Goal: Task Accomplishment & Management: Manage account settings

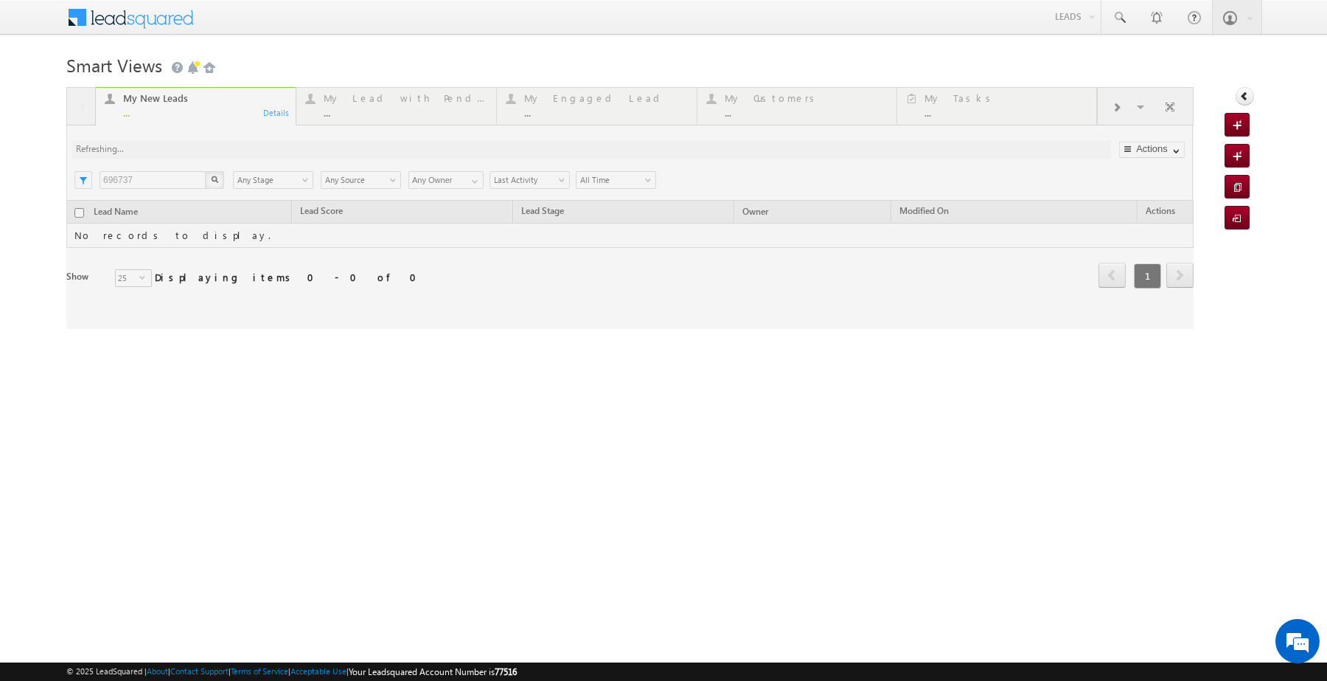
click at [176, 216] on div at bounding box center [630, 208] width 1128 height 242
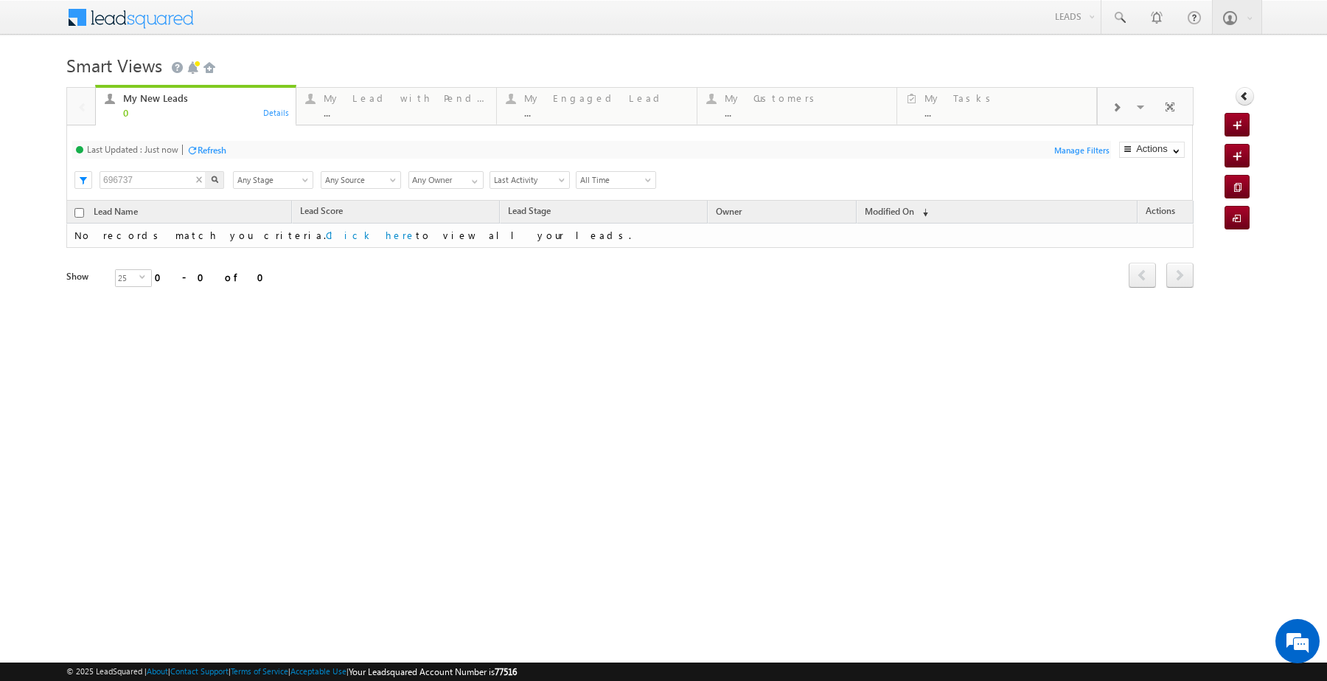
click at [176, 189] on input "696737" at bounding box center [153, 180] width 107 height 18
paste input "832078"
type input "832078"
click at [220, 225] on div "My New Leads 0 Details My Lead with Pending Tasks ... Details My Engaged Lead .…" at bounding box center [630, 208] width 1128 height 242
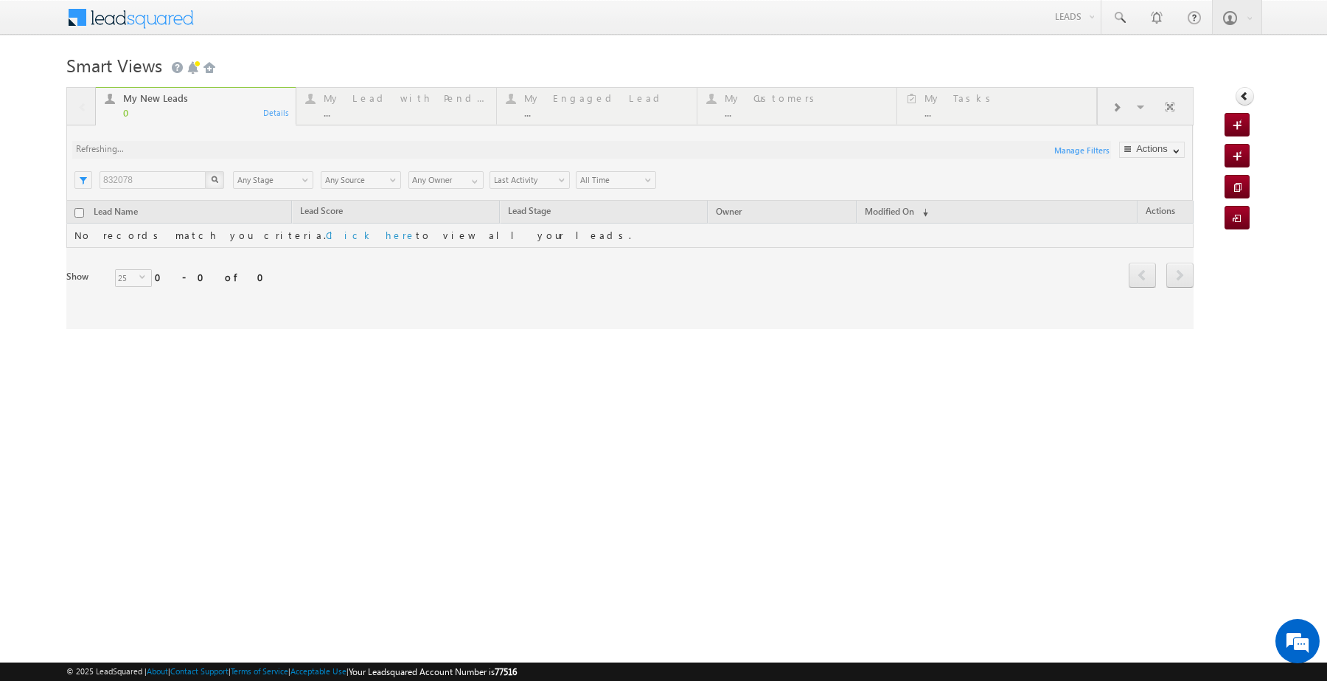
click at [219, 215] on div at bounding box center [630, 208] width 1128 height 242
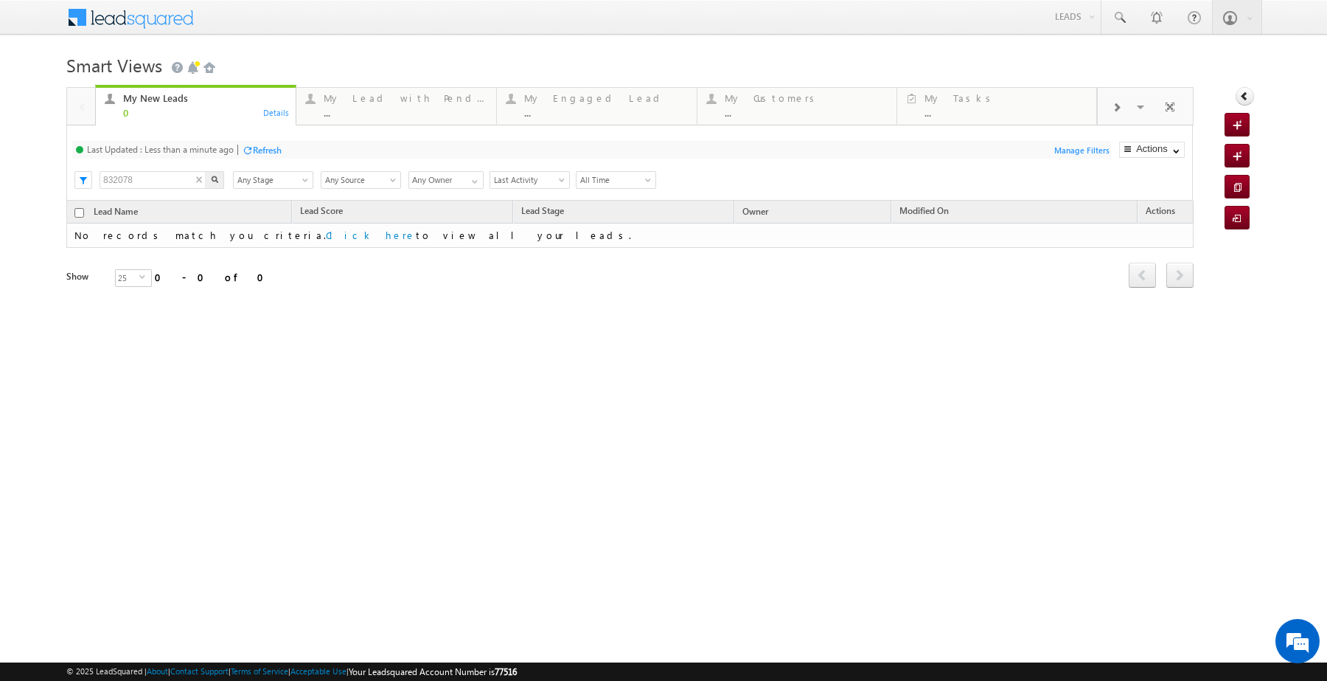
click at [178, 189] on input "832078" at bounding box center [153, 180] width 107 height 18
click at [212, 219] on div "My New Leads 0 Details My Lead with Pending Tasks ... Details My Engaged Lead .…" at bounding box center [630, 208] width 1128 height 242
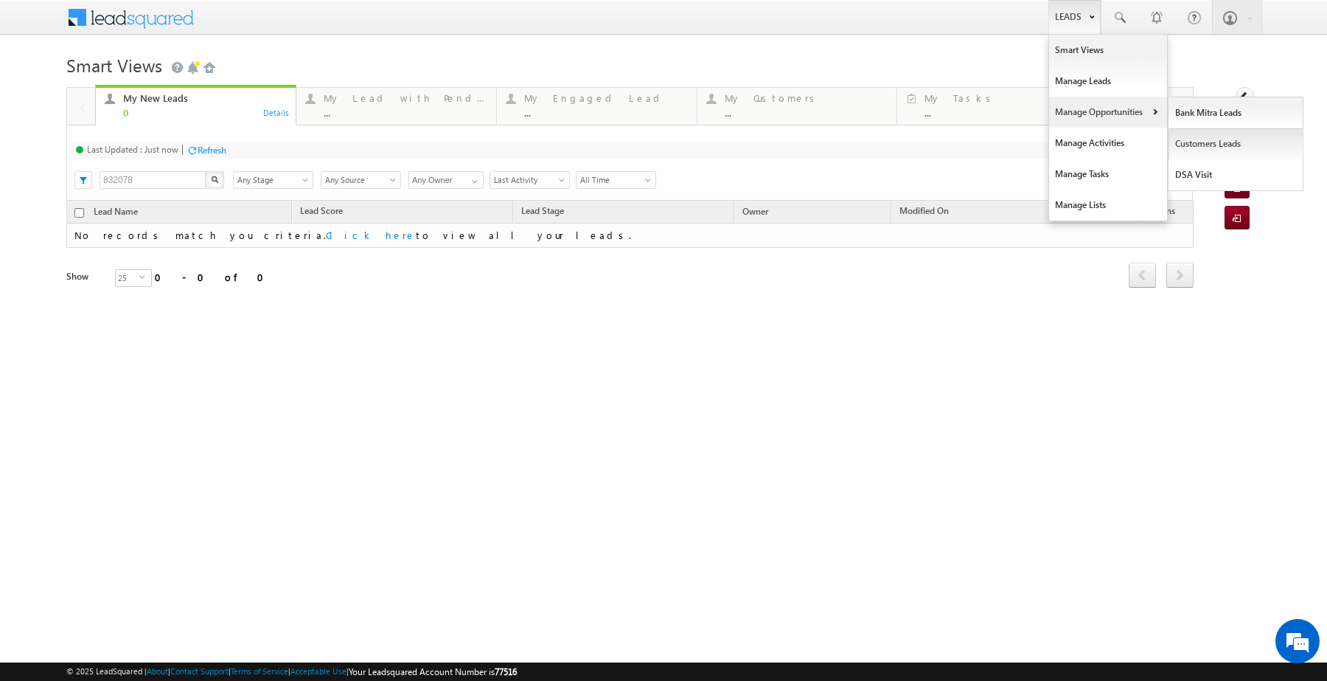
click at [1207, 145] on link "Customers Leads" at bounding box center [1236, 143] width 135 height 31
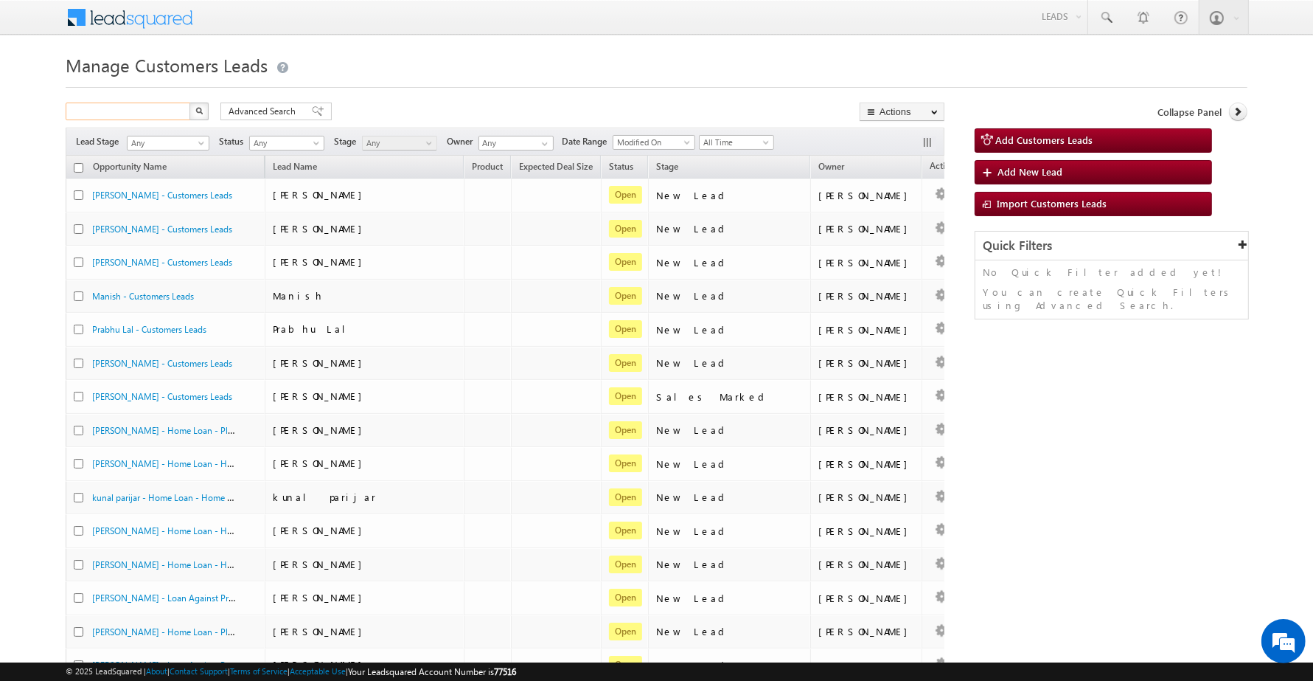
click at [160, 105] on input "text" at bounding box center [129, 112] width 126 height 18
paste input "832078"
type input "832078"
click at [190, 103] on button "button" at bounding box center [199, 112] width 19 height 18
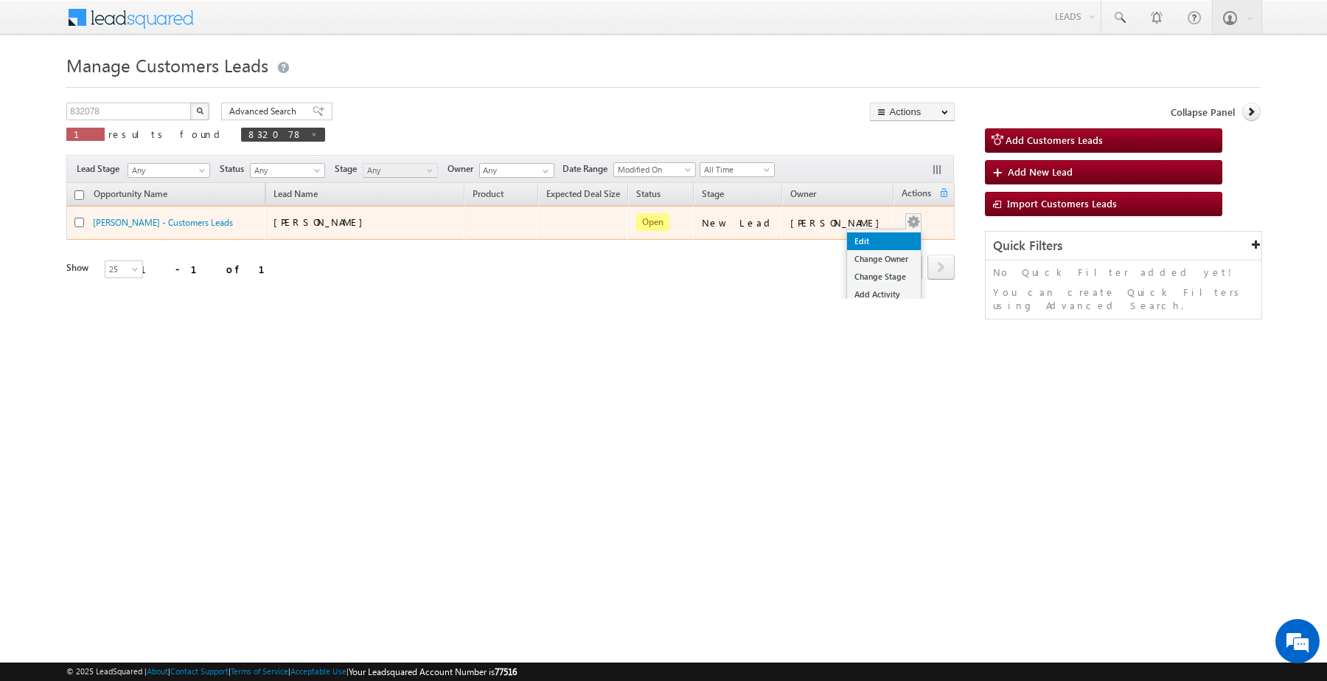
click at [870, 245] on link "Edit" at bounding box center [884, 241] width 74 height 18
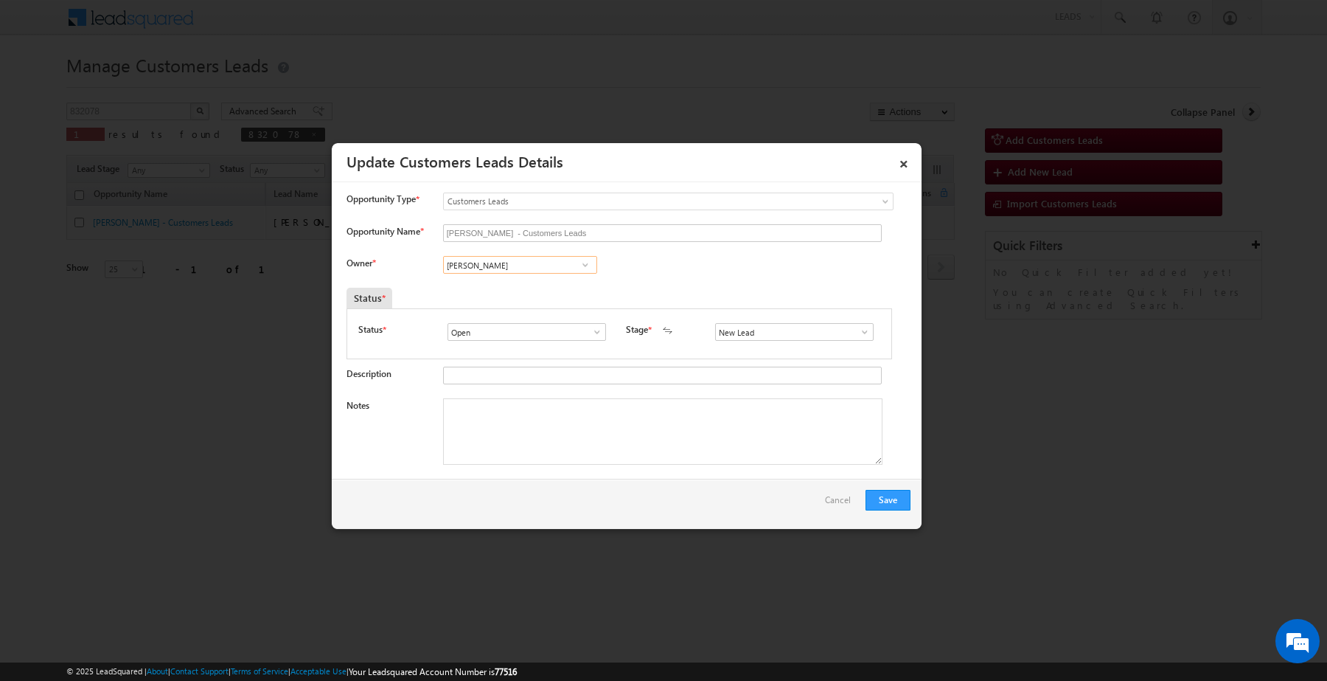
click at [546, 265] on input "Vikas Halwai" at bounding box center [520, 265] width 154 height 18
paste input "Apurav Shukla"
click at [532, 285] on link "Apurav Shukla apurav.shukla@sgrlimited.in" at bounding box center [520, 288] width 154 height 28
type input "Apurav Shukla"
click at [754, 341] on input "New Lead" at bounding box center [794, 332] width 159 height 18
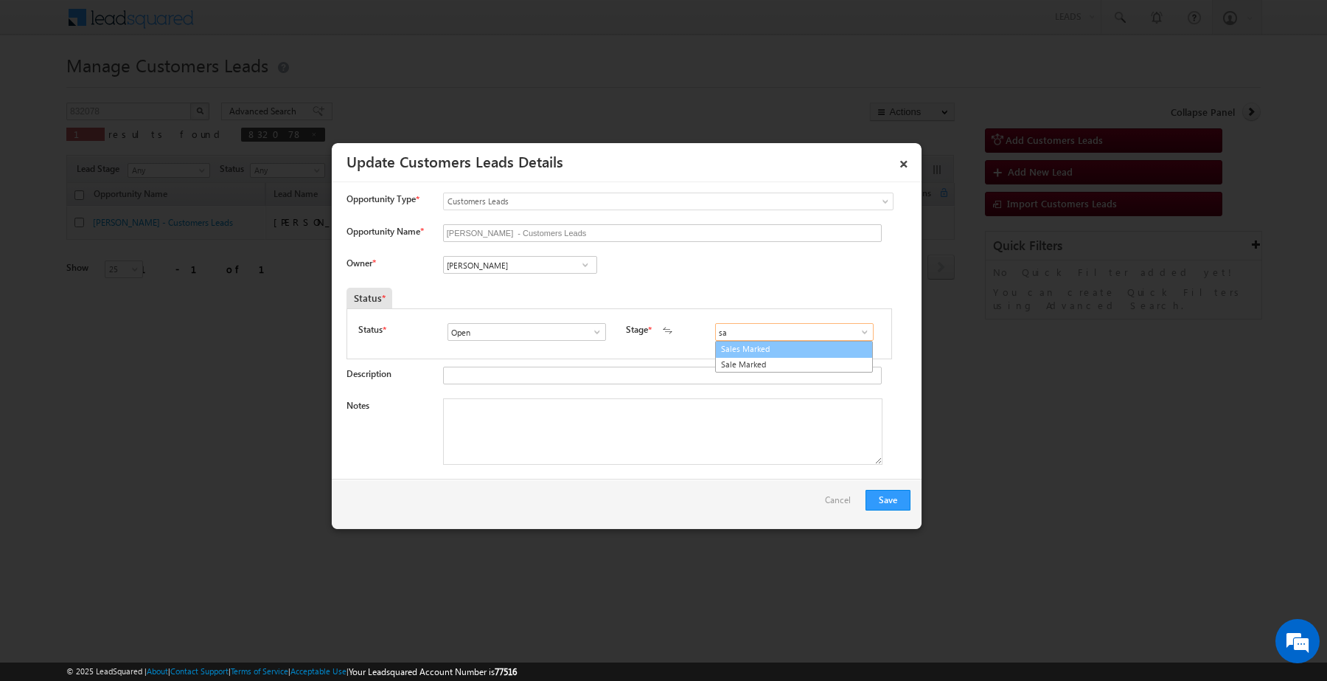
click at [729, 352] on link "Sales Marked" at bounding box center [794, 349] width 158 height 17
type input "Sales Marked"
click at [673, 415] on textarea "Notes" at bounding box center [663, 431] width 440 height 66
paste textarea "Customer interested for 3.80 Lakh"
type textarea "Customer interested for 3.80 Lakh"
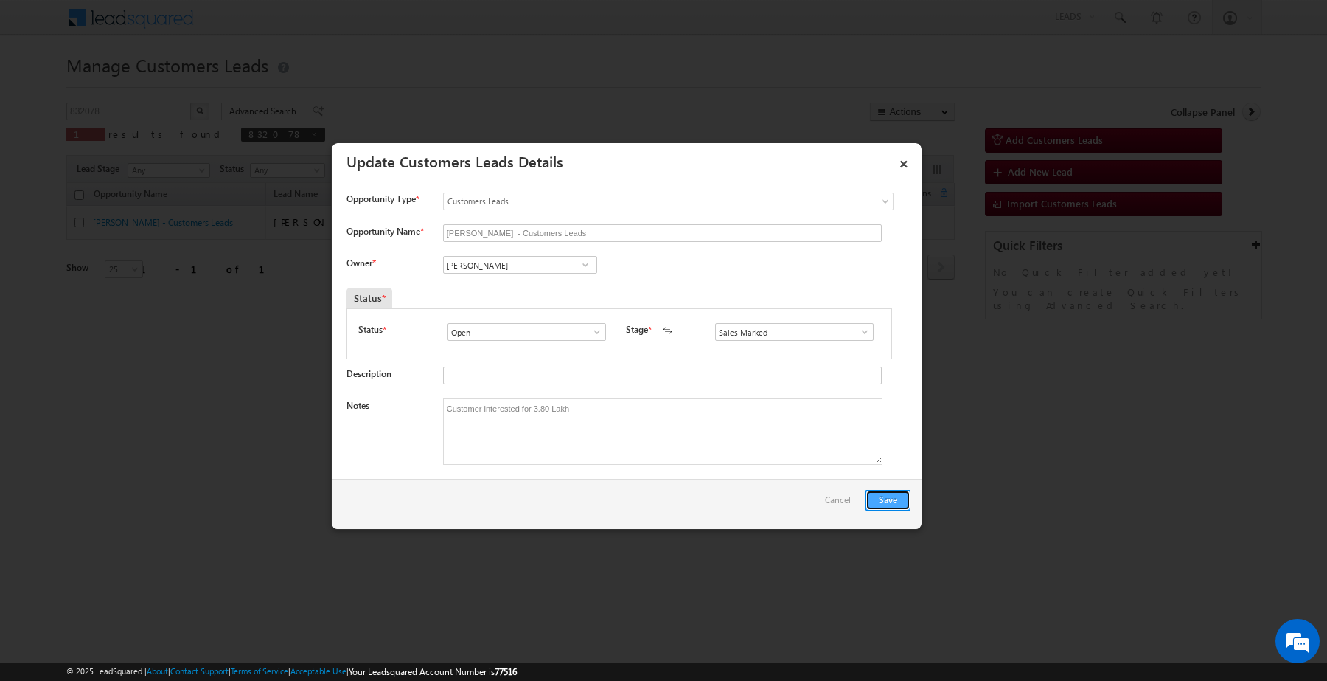
click at [880, 500] on button "Save" at bounding box center [888, 500] width 45 height 21
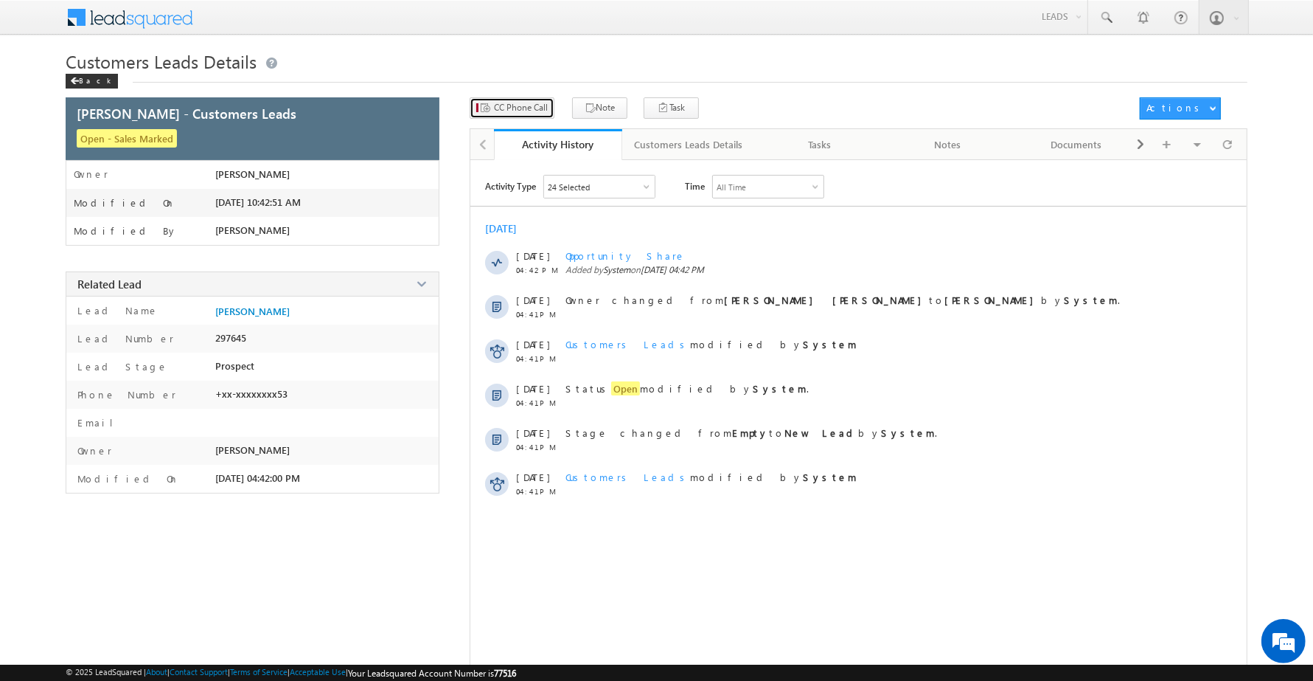
click at [542, 113] on span "CC Phone Call" at bounding box center [521, 107] width 54 height 13
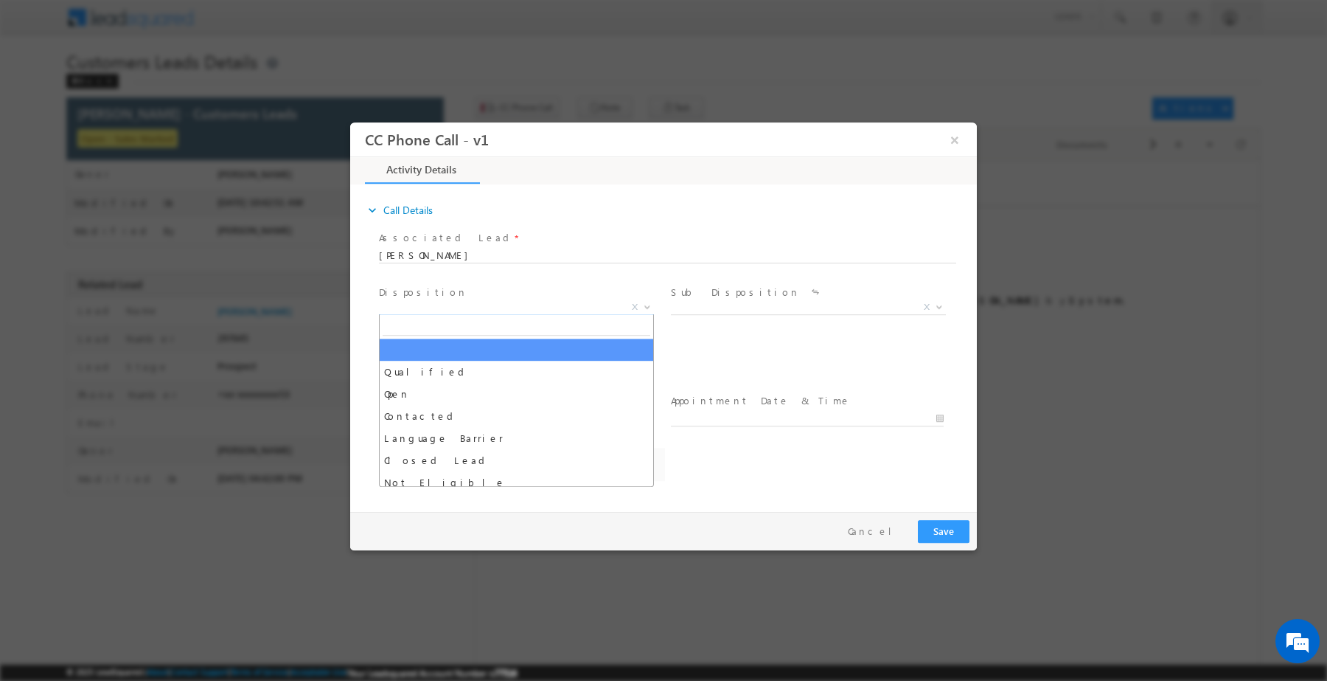
click at [501, 305] on span "X" at bounding box center [516, 306] width 275 height 15
select select "Rose.Shyse+sgrl@leadsquared.com"
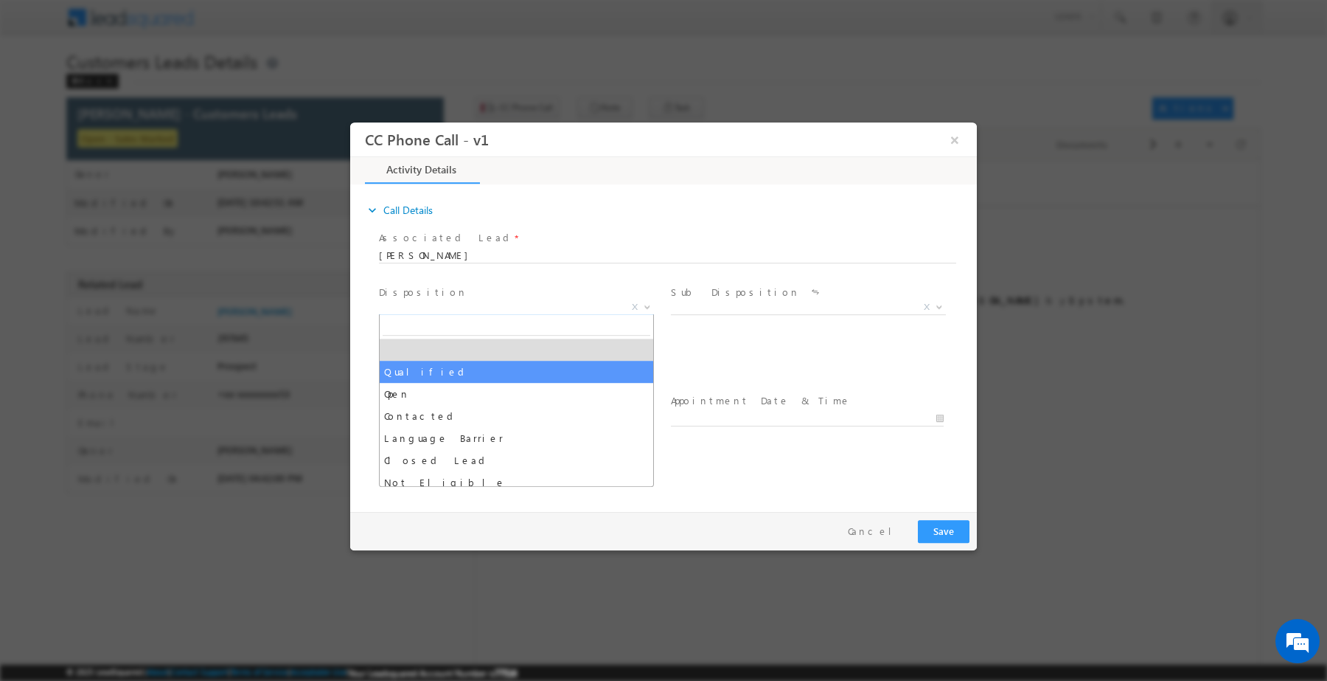
select select "Qualified"
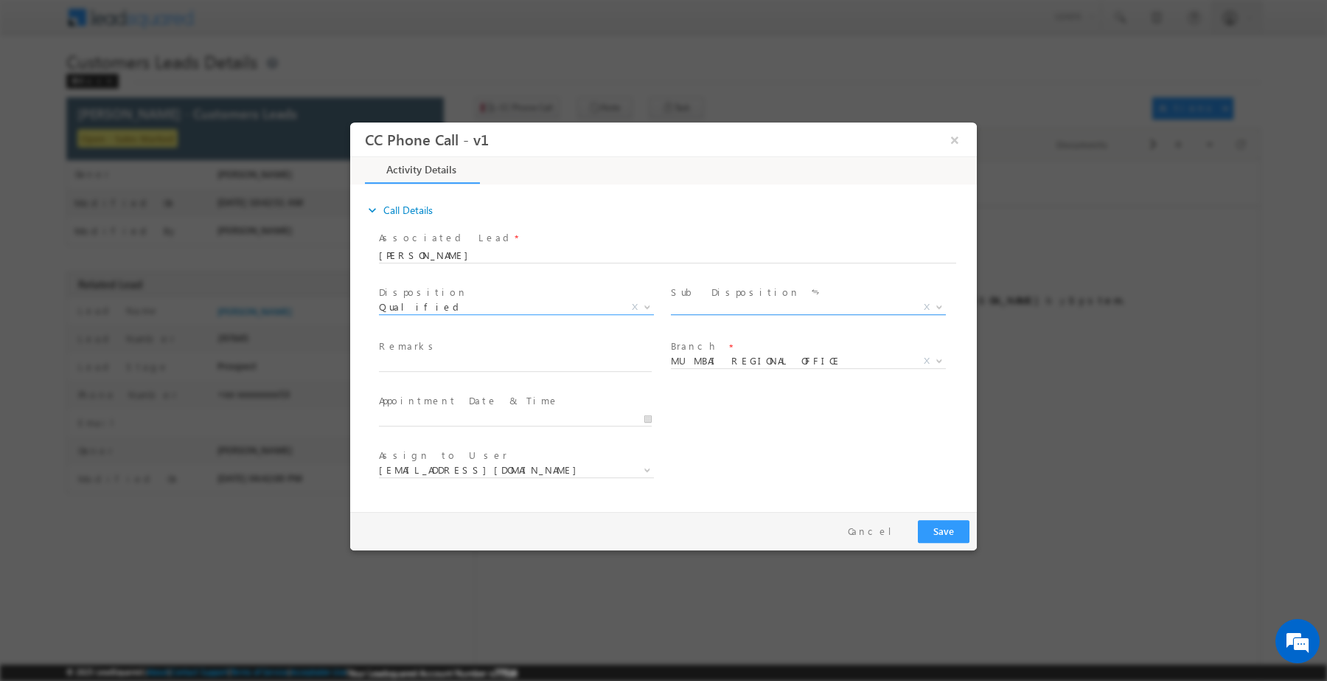
click at [697, 308] on span "X" at bounding box center [808, 306] width 275 height 15
click at [730, 383] on span at bounding box center [807, 378] width 272 height 16
click at [737, 313] on span "Sale Marked X" at bounding box center [814, 309] width 286 height 18
click at [749, 305] on span "X" at bounding box center [808, 306] width 275 height 15
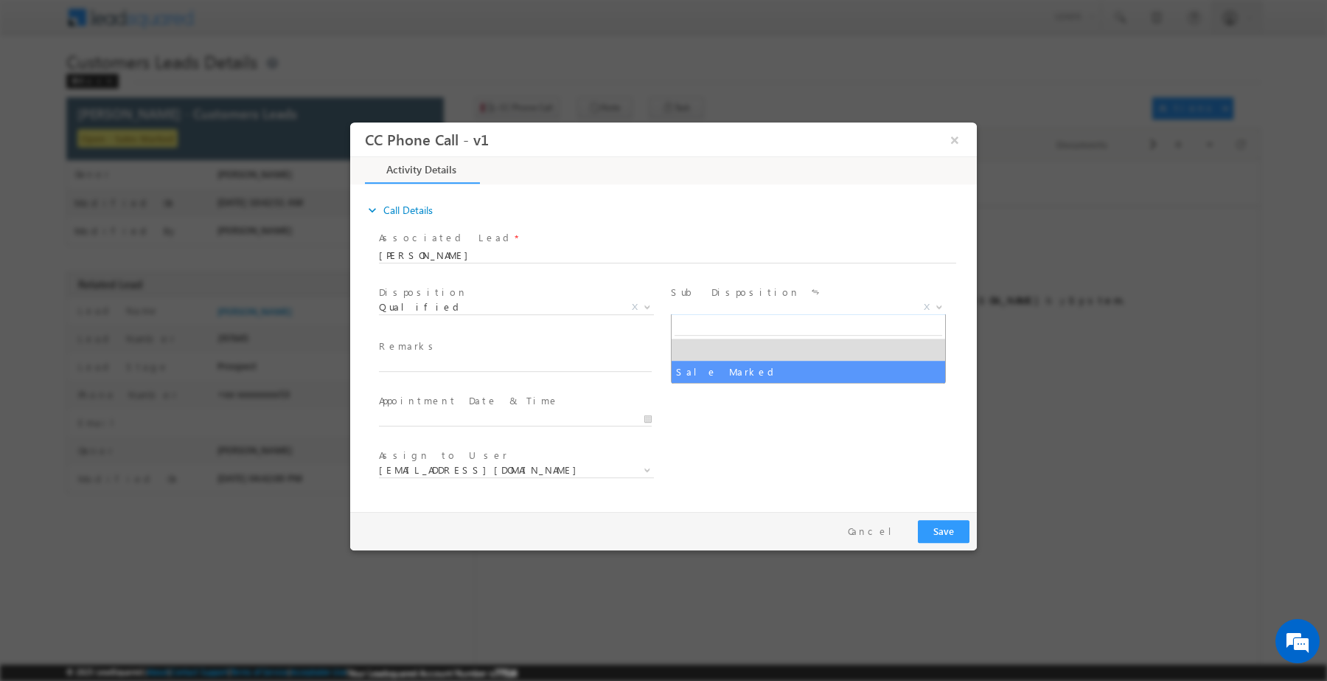
select select "Sale Marked"
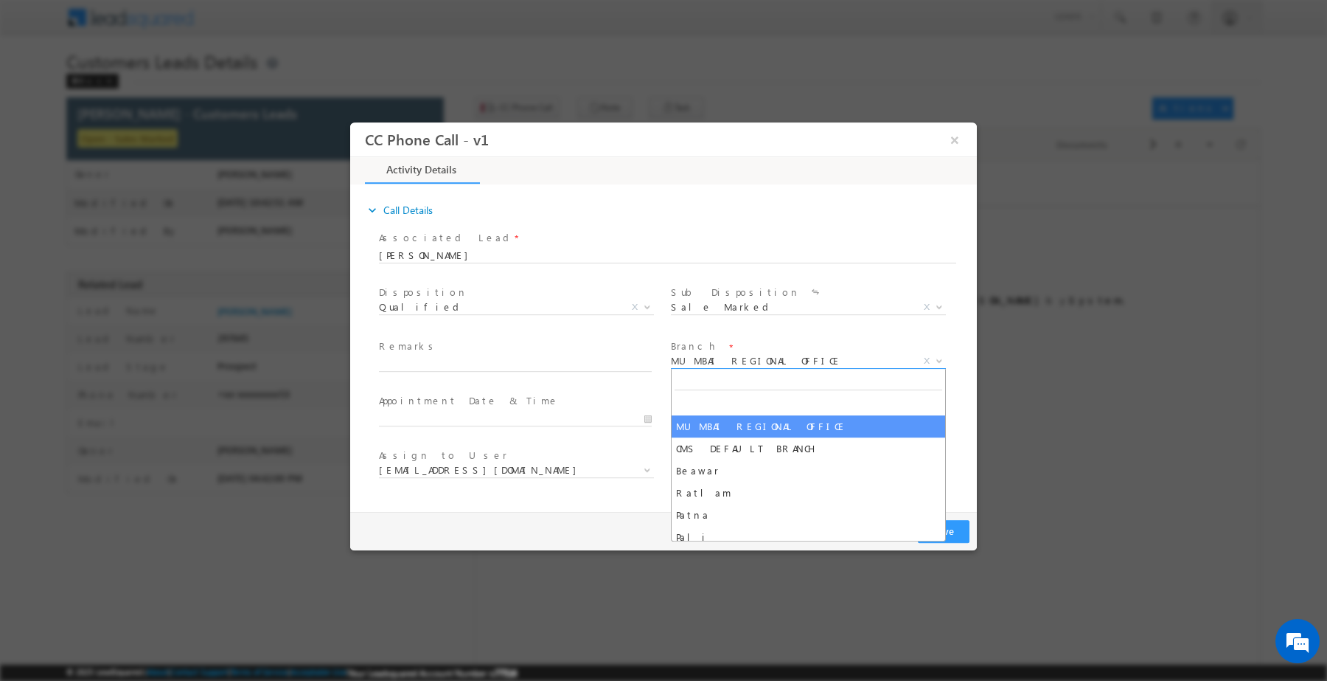
click at [745, 364] on span "MUMBAI REGIONAL OFFICE" at bounding box center [791, 359] width 240 height 13
click at [479, 361] on input "text" at bounding box center [515, 363] width 273 height 15
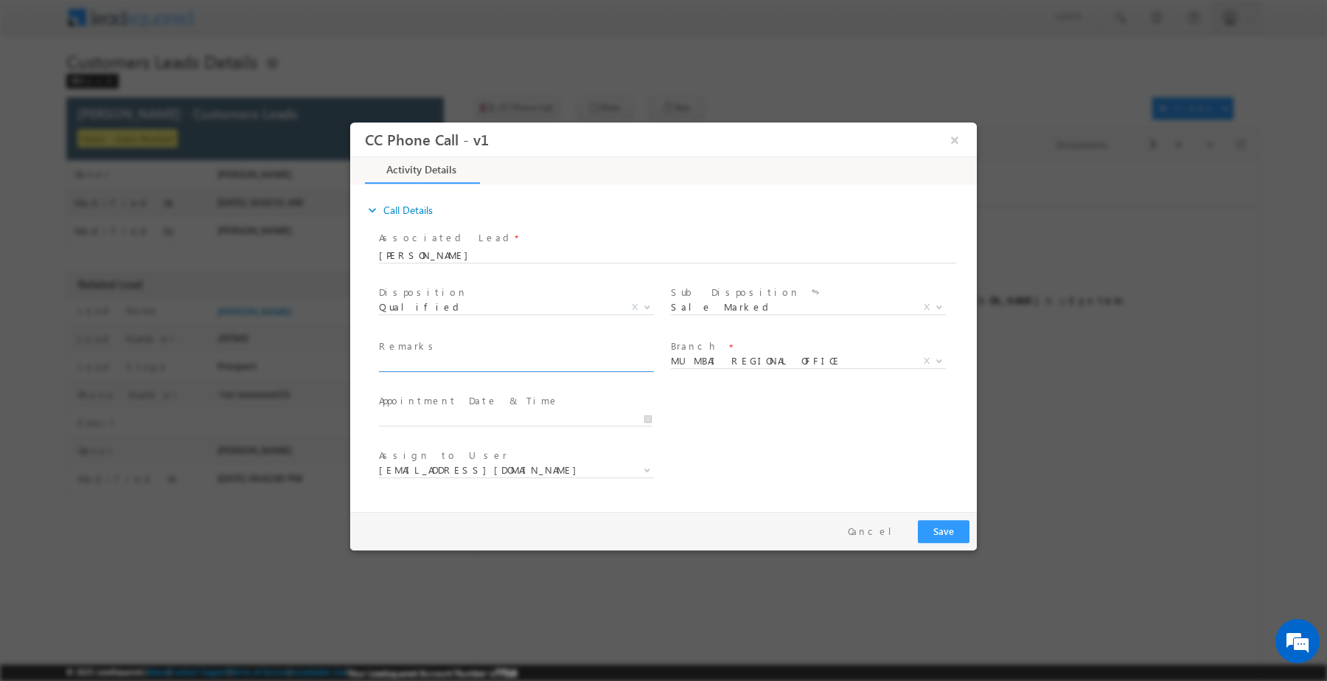
paste input "Customer interested for 3.80 Lakh"
type input "Customer interested for 3.80 Lakh"
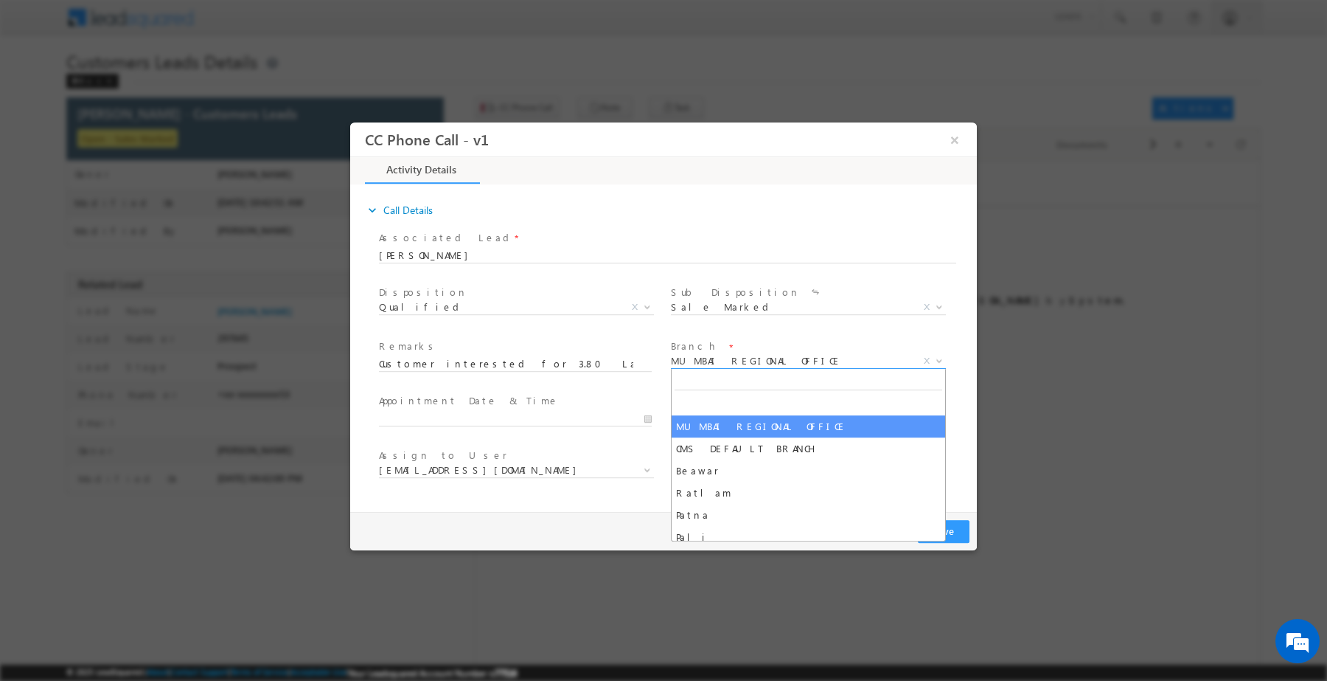
click at [709, 360] on span "MUMBAI REGIONAL OFFICE" at bounding box center [791, 359] width 240 height 13
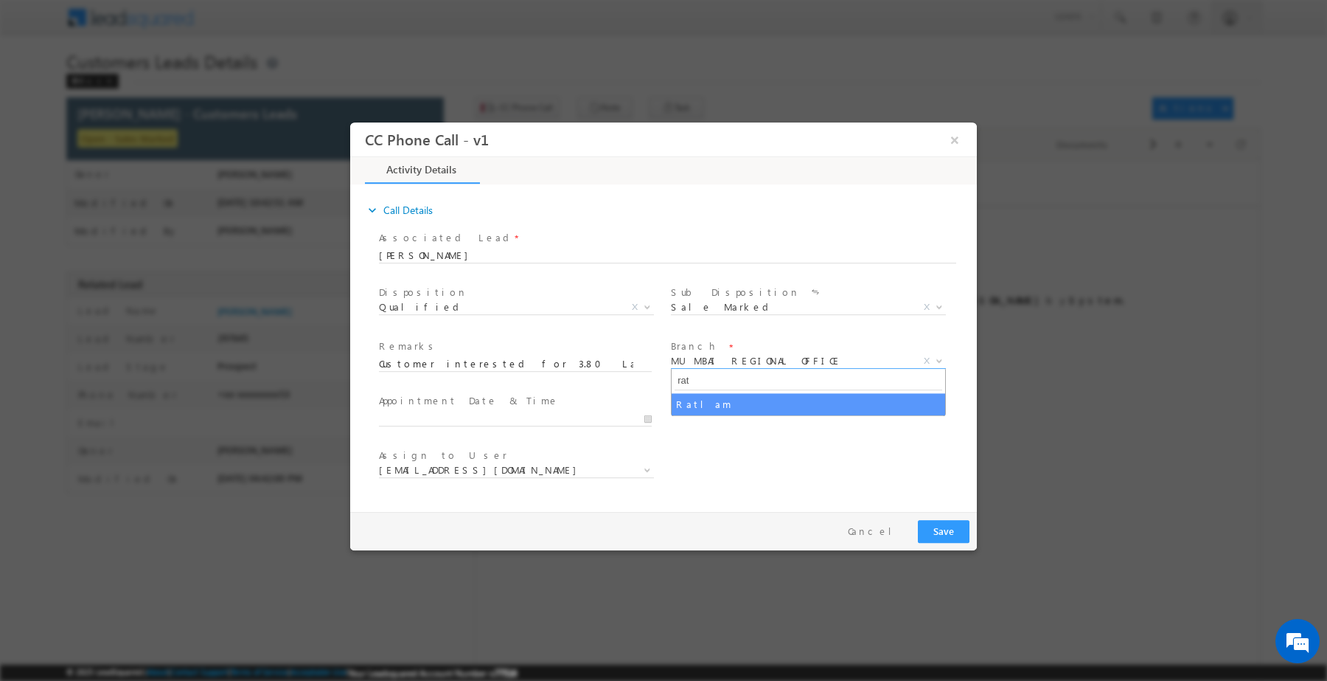
type input "rat"
select select "Ratlam"
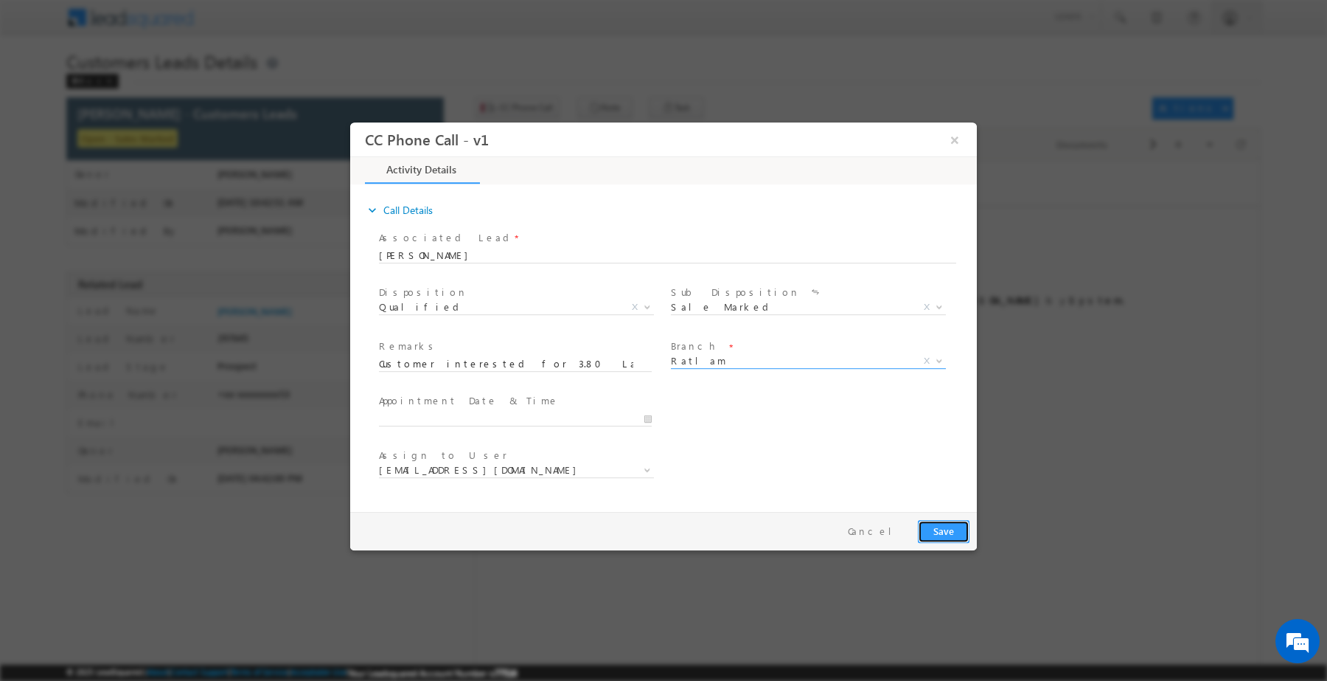
click at [927, 537] on button "Save" at bounding box center [944, 530] width 52 height 23
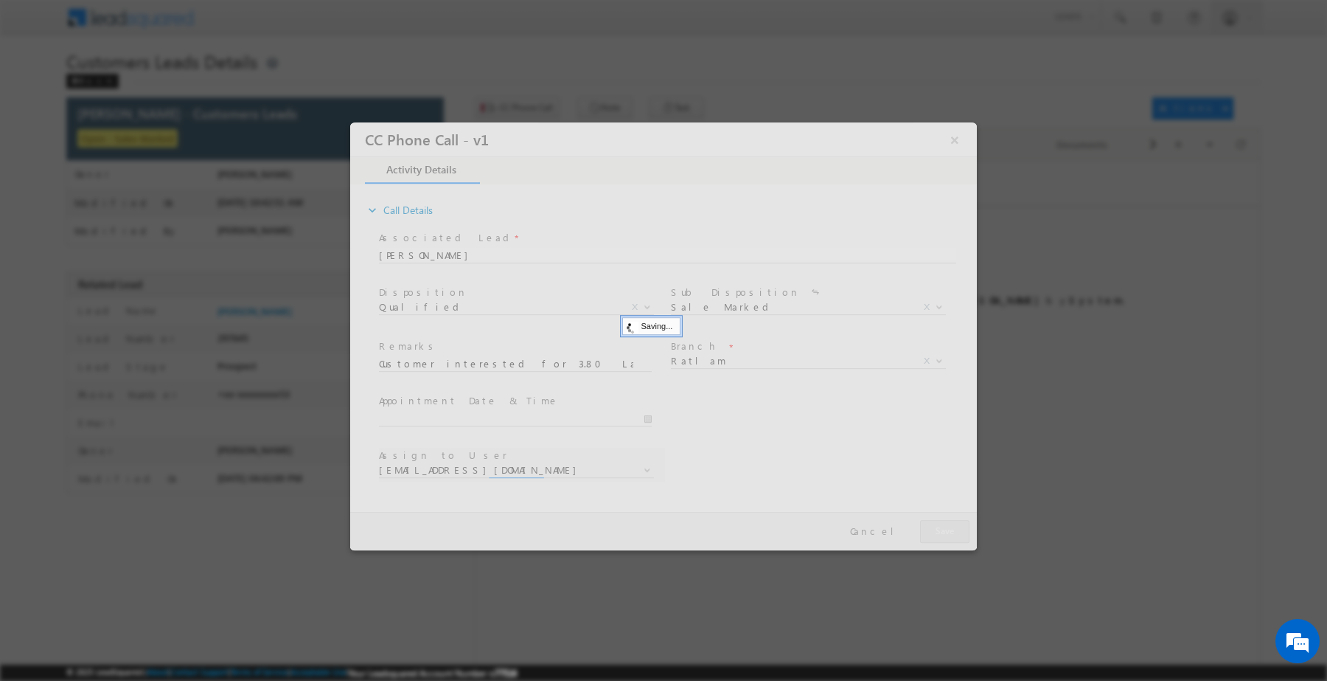
select select "ajay.chapari@sgrlimited.in"
